Goal: Task Accomplishment & Management: Complete application form

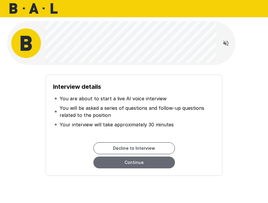
click at [152, 164] on button "Continue" at bounding box center [133, 163] width 81 height 12
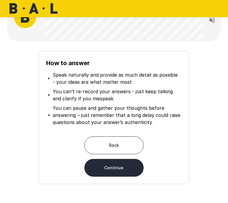
scroll to position [23, 0]
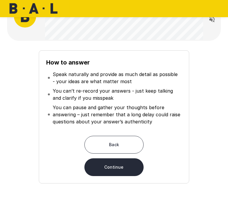
click at [119, 168] on button "Continue" at bounding box center [113, 168] width 59 height 18
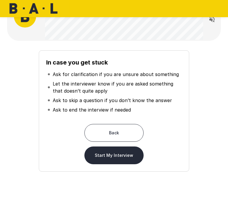
click at [135, 156] on button "Start My Interview" at bounding box center [113, 156] width 59 height 18
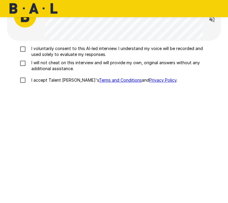
click at [70, 52] on p "I voluntarily consent to this AI-led interview. I understand my voice will be r…" at bounding box center [116, 52] width 175 height 12
click at [67, 66] on p "I will not cheat on this interview and will provide my own, original answers wi…" at bounding box center [116, 66] width 175 height 12
click at [49, 79] on p "I accept Talent Llama's Terms and Conditions and Privacy Policy ." at bounding box center [103, 80] width 148 height 6
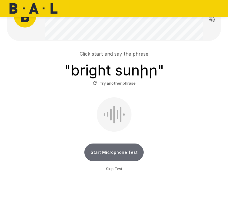
click at [121, 156] on button "Start Microphone Test" at bounding box center [113, 153] width 59 height 18
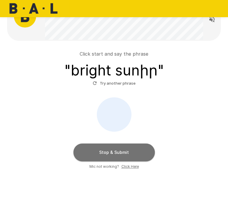
click at [121, 156] on button "Stop & Submit" at bounding box center [113, 153] width 81 height 18
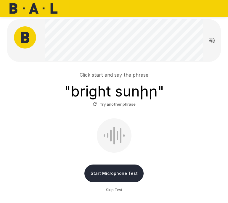
scroll to position [23, 0]
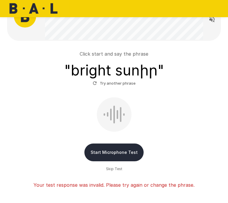
click at [120, 153] on button "Start Microphone Test" at bounding box center [113, 153] width 59 height 18
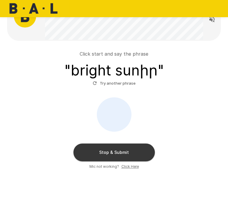
click at [122, 155] on button "Stop & Submit" at bounding box center [113, 153] width 81 height 18
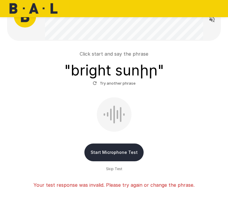
click at [122, 155] on button "Start Microphone Test" at bounding box center [113, 153] width 59 height 18
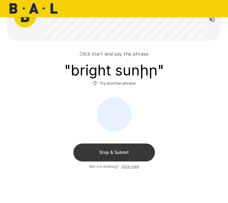
click at [122, 155] on button "Stop & Submit" at bounding box center [113, 153] width 81 height 18
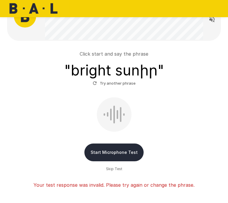
click at [125, 82] on button "Try another phrase" at bounding box center [114, 83] width 46 height 9
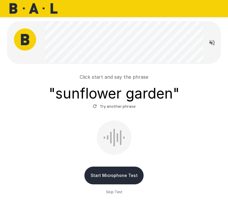
click at [116, 172] on button "Start Microphone Test" at bounding box center [113, 176] width 59 height 18
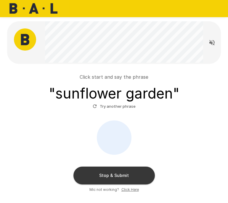
click at [116, 172] on button "Stop & Submit" at bounding box center [113, 176] width 81 height 18
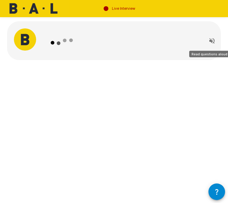
click at [211, 41] on icon "Read questions aloud" at bounding box center [212, 40] width 5 height 5
click at [59, 38] on icon at bounding box center [62, 43] width 34 height 34
click at [214, 40] on icon "Stop reading questions aloud" at bounding box center [212, 40] width 5 height 5
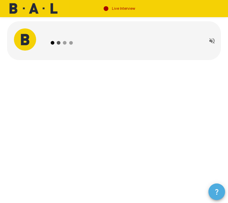
click at [214, 189] on icon "button" at bounding box center [216, 191] width 7 height 7
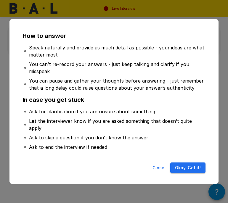
click at [183, 163] on button "Okay, Got it!" at bounding box center [187, 168] width 35 height 11
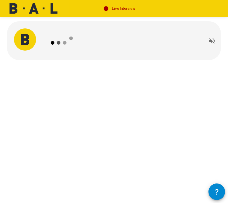
click at [65, 42] on icon at bounding box center [62, 43] width 34 height 34
click at [14, 39] on img at bounding box center [25, 39] width 22 height 22
click at [20, 39] on img at bounding box center [25, 39] width 22 height 22
click at [219, 193] on icon "button" at bounding box center [216, 191] width 7 height 7
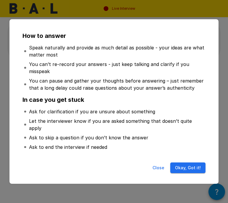
click at [162, 145] on li "Ask to end the interview if needed" at bounding box center [114, 147] width 183 height 9
click at [186, 165] on button "Okay, Got it!" at bounding box center [187, 168] width 35 height 11
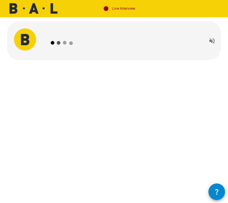
click at [102, 67] on div at bounding box center [114, 54] width 228 height 108
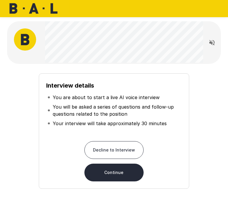
click at [123, 175] on button "Continue" at bounding box center [113, 173] width 59 height 18
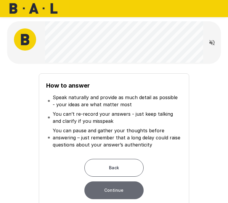
click at [122, 193] on button "Continue" at bounding box center [113, 191] width 59 height 18
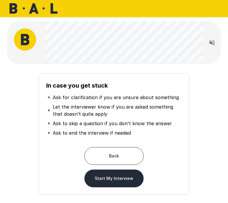
click at [120, 182] on button "Start My Interview" at bounding box center [113, 179] width 59 height 18
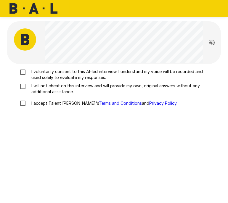
click at [83, 70] on p "I voluntarily consent to this AI-led interview. I understand my voice will be r…" at bounding box center [116, 75] width 175 height 12
click at [79, 87] on p "I will not cheat on this interview and will provide my own, original answers wi…" at bounding box center [116, 89] width 175 height 12
click at [63, 100] on label "I accept Talent Llama's Terms and Conditions and Privacy Policy ." at bounding box center [111, 103] width 188 height 12
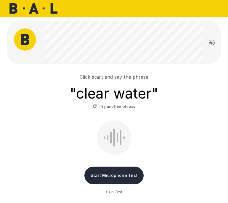
click at [109, 179] on button "Start Microphone Test" at bounding box center [113, 176] width 59 height 18
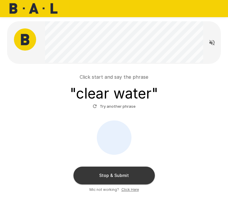
click at [143, 174] on button "Stop & Submit" at bounding box center [113, 176] width 81 height 18
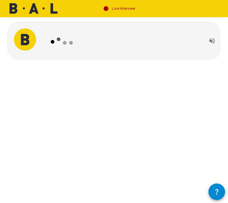
click at [125, 79] on div at bounding box center [114, 54] width 228 height 108
click at [52, 46] on icon at bounding box center [62, 43] width 34 height 34
click at [30, 39] on img at bounding box center [25, 39] width 22 height 22
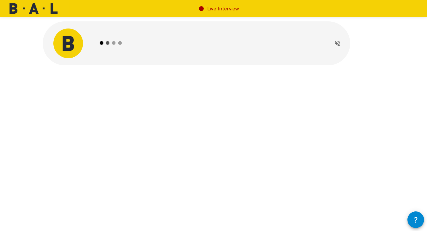
click at [97, 48] on icon at bounding box center [111, 43] width 34 height 34
click at [70, 31] on img at bounding box center [68, 43] width 30 height 30
click at [205, 8] on div "Live Interview" at bounding box center [218, 8] width 41 height 17
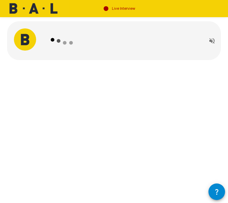
click at [32, 44] on img at bounding box center [25, 39] width 22 height 22
click at [63, 44] on icon at bounding box center [64, 42] width 3 height 3
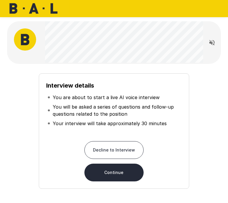
click at [120, 174] on button "Continue" at bounding box center [113, 173] width 59 height 18
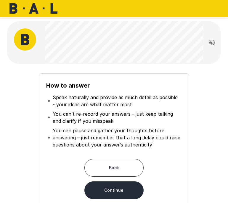
click at [122, 187] on button "Continue" at bounding box center [113, 191] width 59 height 18
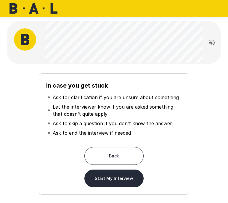
click at [122, 186] on button "Start My Interview" at bounding box center [113, 179] width 59 height 18
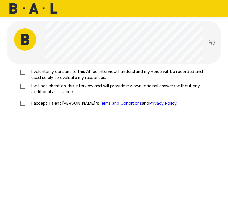
click at [43, 75] on p "I voluntarily consent to this AI-led interview. I understand my voice will be r…" at bounding box center [116, 75] width 175 height 12
click at [43, 88] on p "I will not cheat on this interview and will provide my own, original answers wi…" at bounding box center [116, 89] width 175 height 12
click at [45, 106] on label "I accept Talent Llama's Terms and Conditions and Privacy Policy ." at bounding box center [111, 103] width 188 height 12
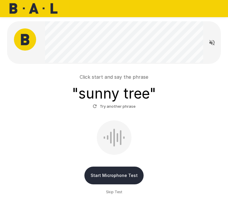
click at [114, 192] on span "Skip Test" at bounding box center [114, 192] width 16 height 6
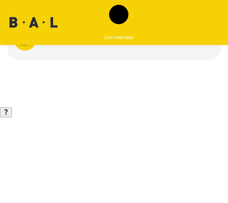
click at [77, 44] on icon at bounding box center [62, 43] width 34 height 34
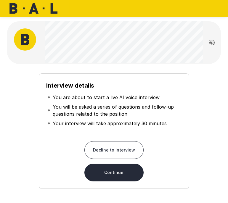
click at [119, 177] on button "Continue" at bounding box center [113, 173] width 59 height 18
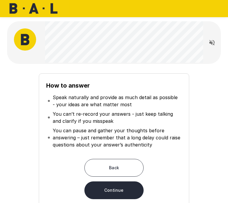
click at [117, 189] on button "Continue" at bounding box center [113, 191] width 59 height 18
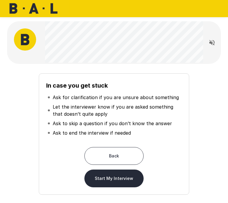
click at [115, 179] on button "Start My Interview" at bounding box center [113, 179] width 59 height 18
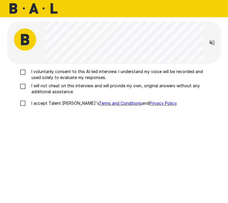
click at [34, 97] on label "I accept Talent Llama's Terms and Conditions and Privacy Policy ." at bounding box center [111, 103] width 188 height 12
click at [35, 88] on p "I will not cheat on this interview and will provide my own, original answers wi…" at bounding box center [116, 89] width 175 height 12
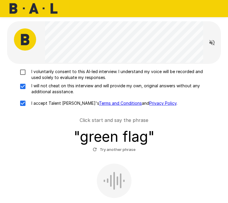
click at [36, 73] on p "I voluntarily consent to this AI-led interview. I understand my voice will be r…" at bounding box center [116, 75] width 175 height 12
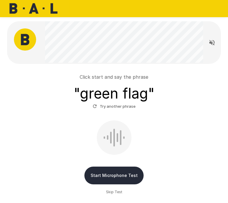
click at [114, 193] on span "Skip Test" at bounding box center [114, 192] width 16 height 6
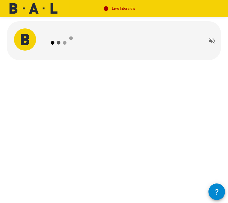
click at [216, 37] on button "Read questions aloud" at bounding box center [212, 41] width 12 height 12
